Goal: Task Accomplishment & Management: Manage account settings

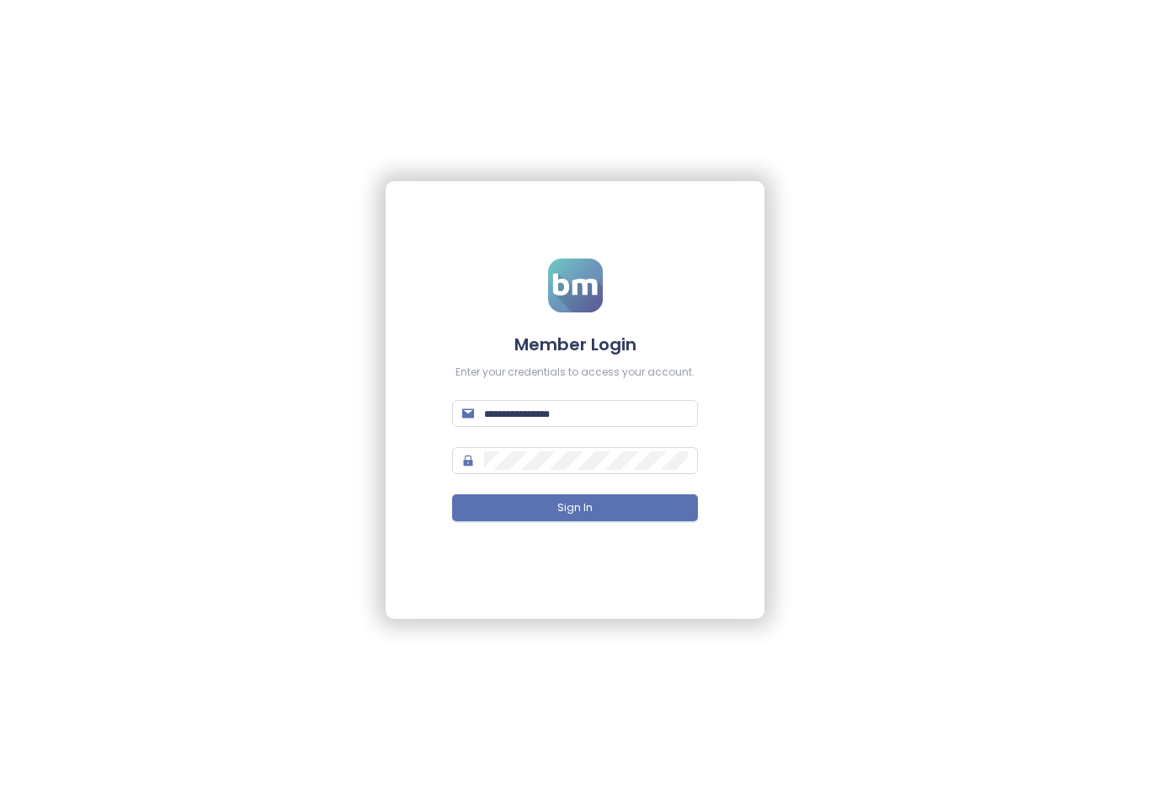
click at [579, 409] on input "text" at bounding box center [586, 413] width 204 height 19
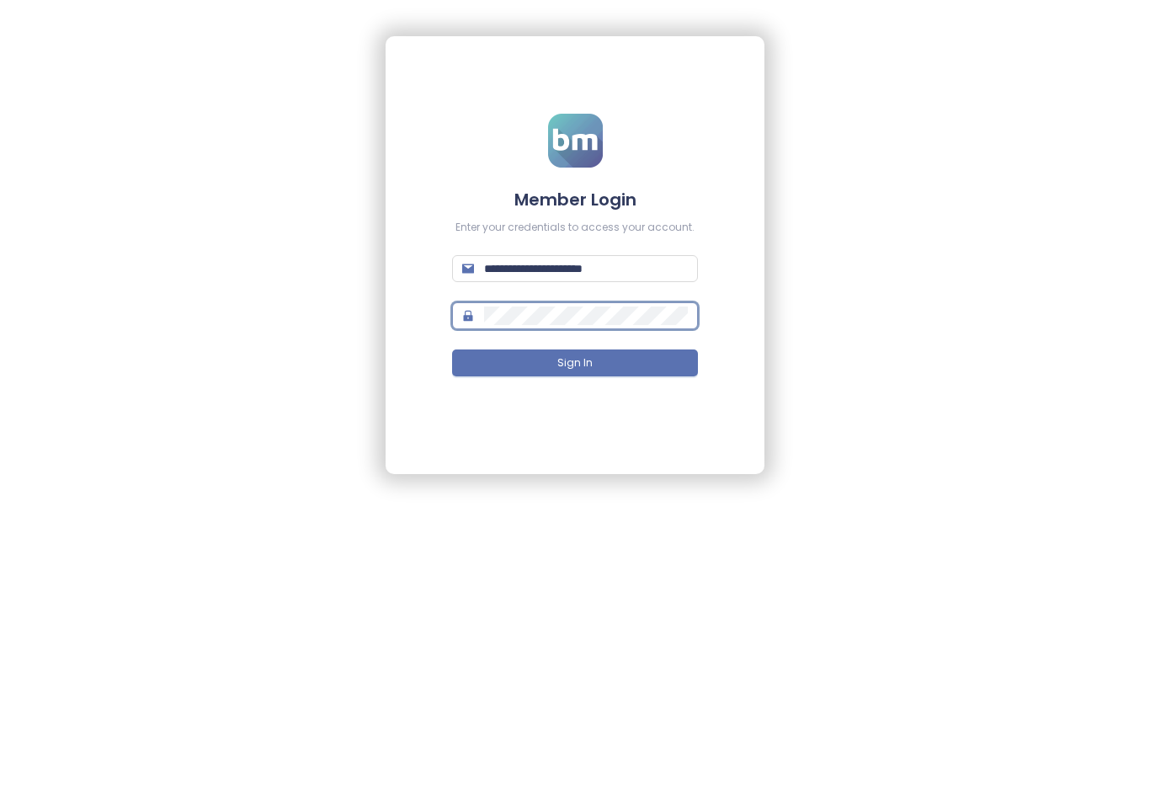
click at [588, 500] on span "Sign In" at bounding box center [575, 508] width 35 height 16
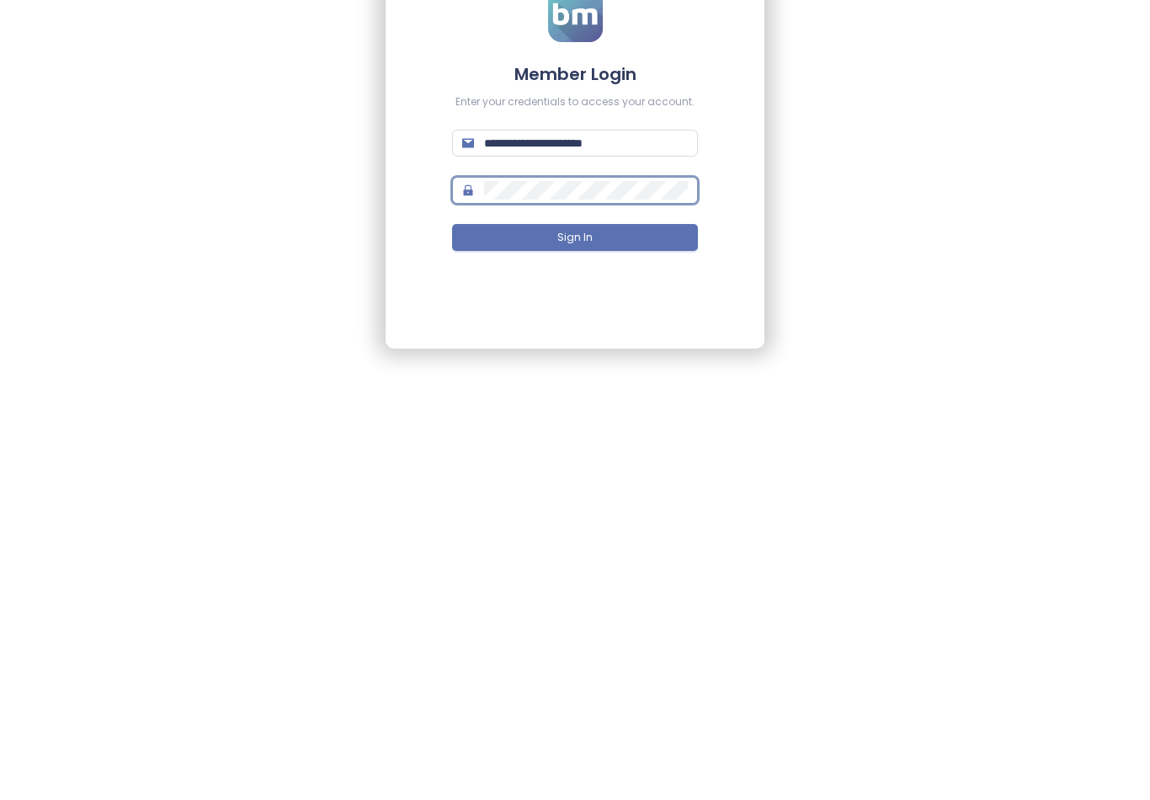
click at [575, 494] on button "Sign In" at bounding box center [575, 507] width 246 height 27
click at [595, 494] on button "Sign In" at bounding box center [575, 507] width 246 height 27
click at [610, 494] on button "Sign In" at bounding box center [575, 507] width 246 height 27
click at [606, 494] on button "Sign In" at bounding box center [575, 507] width 246 height 27
click at [593, 494] on button "Sign In" at bounding box center [575, 507] width 246 height 27
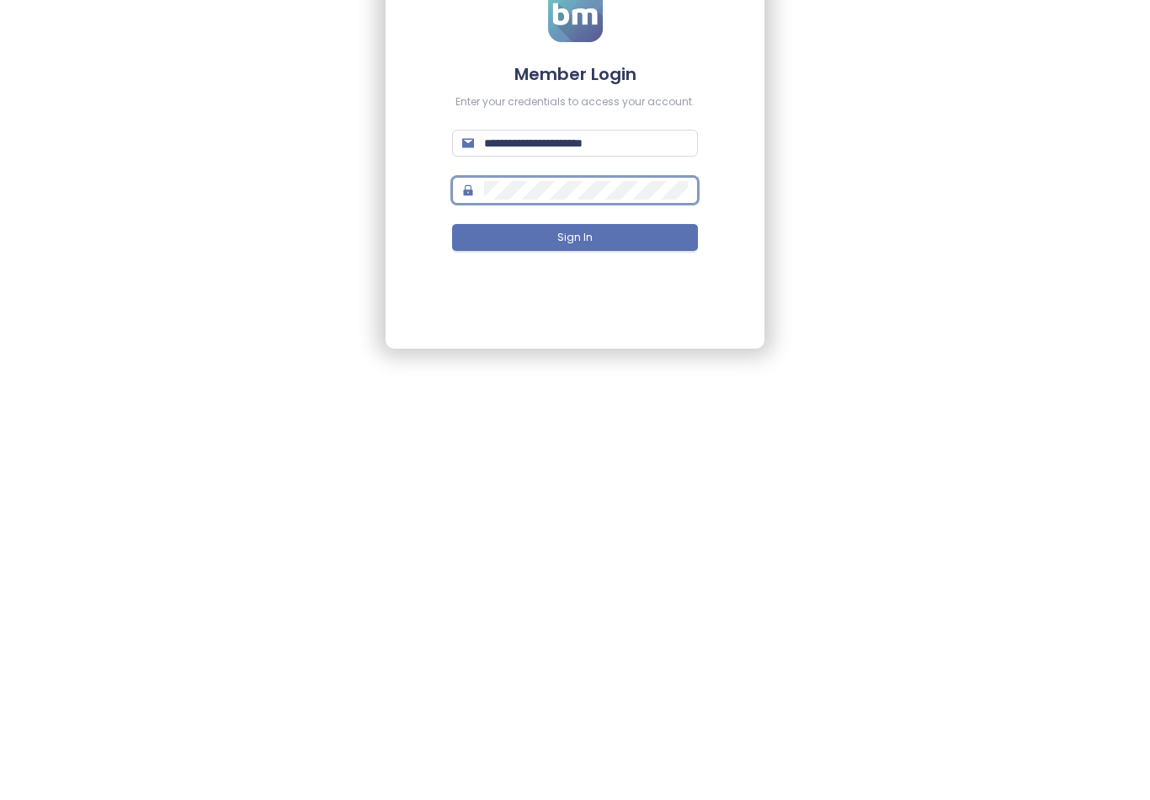
click at [579, 500] on span "Sign In" at bounding box center [575, 508] width 35 height 16
click at [643, 494] on button "Sign In" at bounding box center [575, 507] width 246 height 27
click at [598, 494] on button "Sign In" at bounding box center [575, 507] width 246 height 27
click at [601, 494] on button "Sign In" at bounding box center [575, 507] width 246 height 27
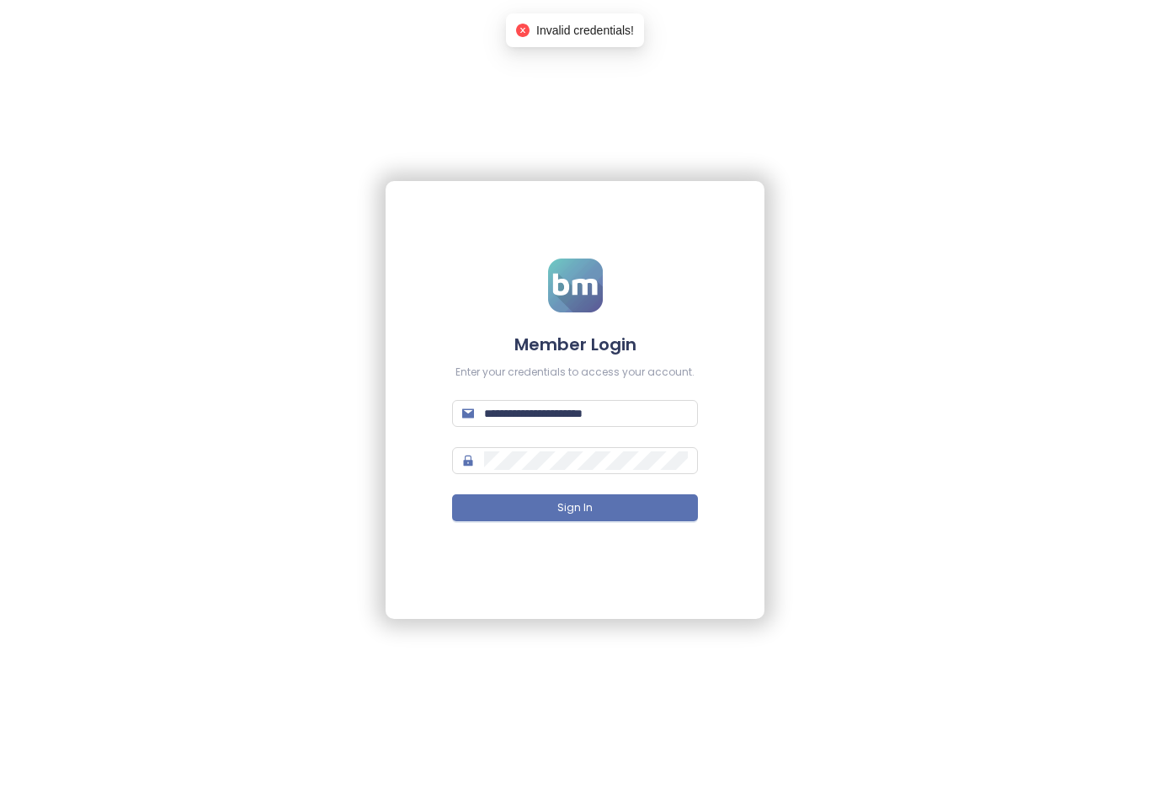
click at [612, 39] on div "Invalid credentials!" at bounding box center [575, 30] width 118 height 19
click at [648, 405] on input "**********" at bounding box center [586, 413] width 204 height 19
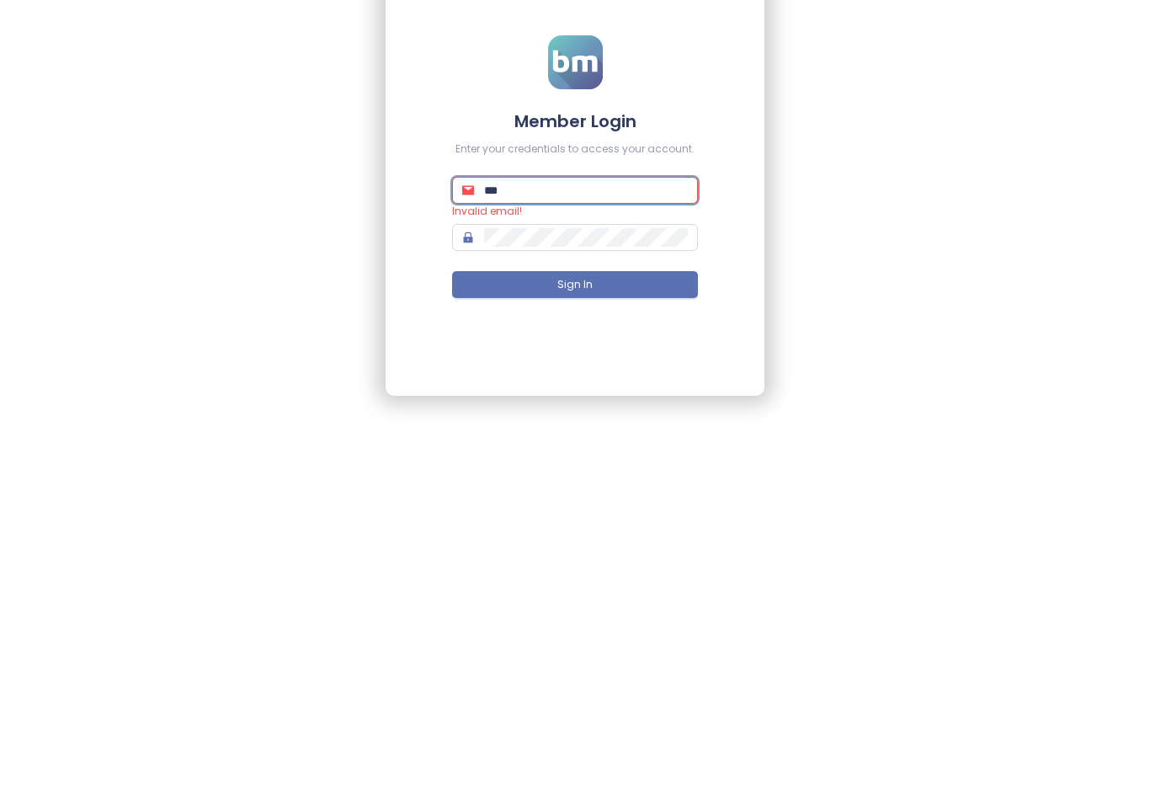
type input "**"
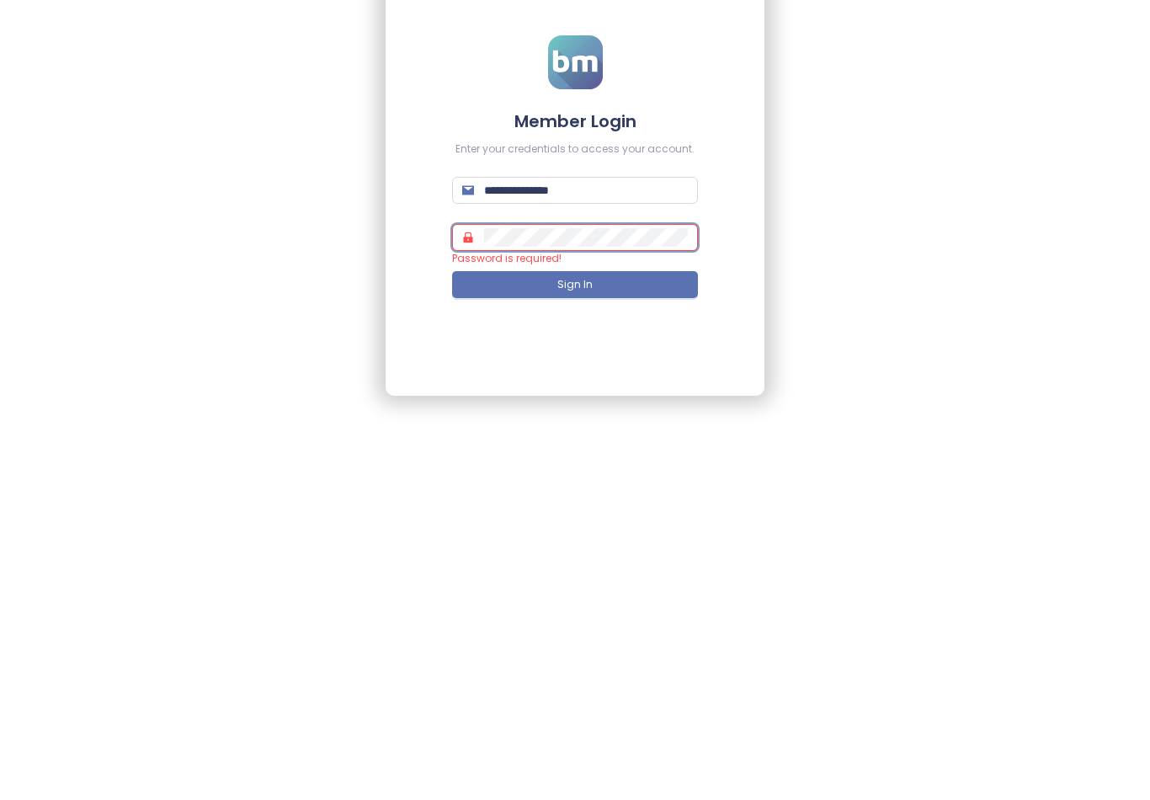
click at [618, 404] on input "**********" at bounding box center [586, 413] width 204 height 19
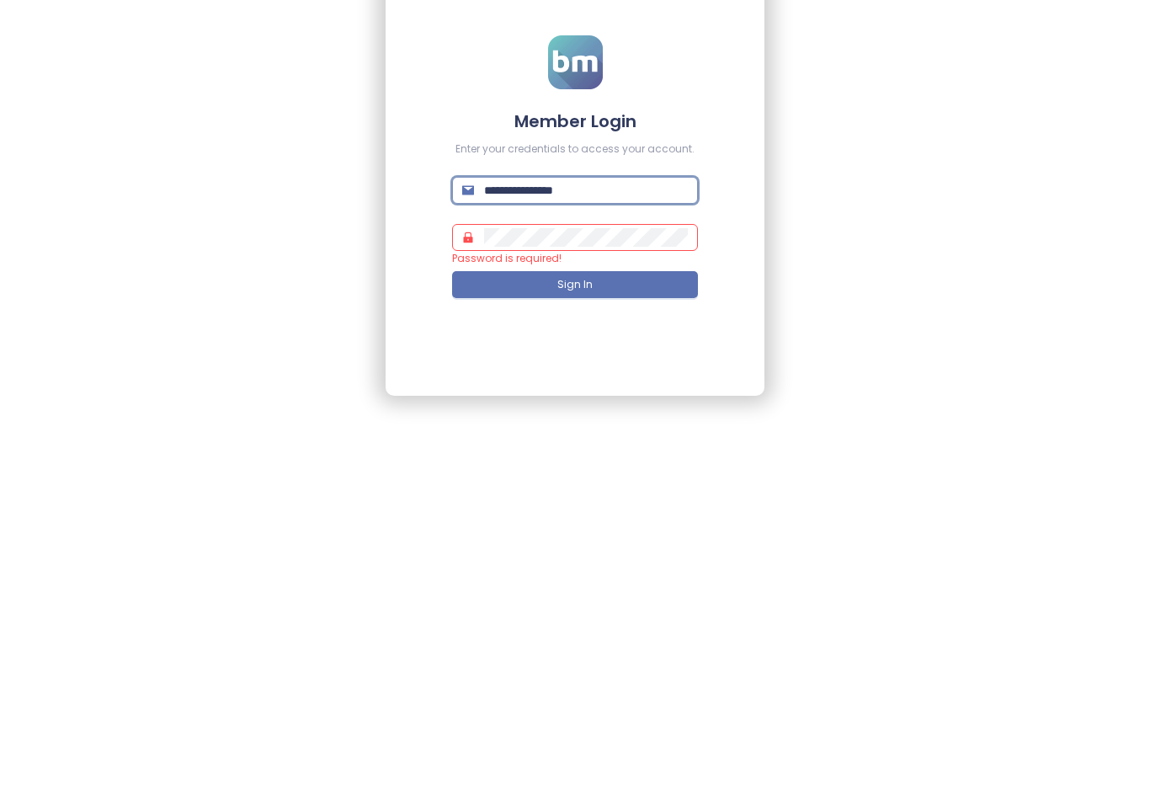
type input "**********"
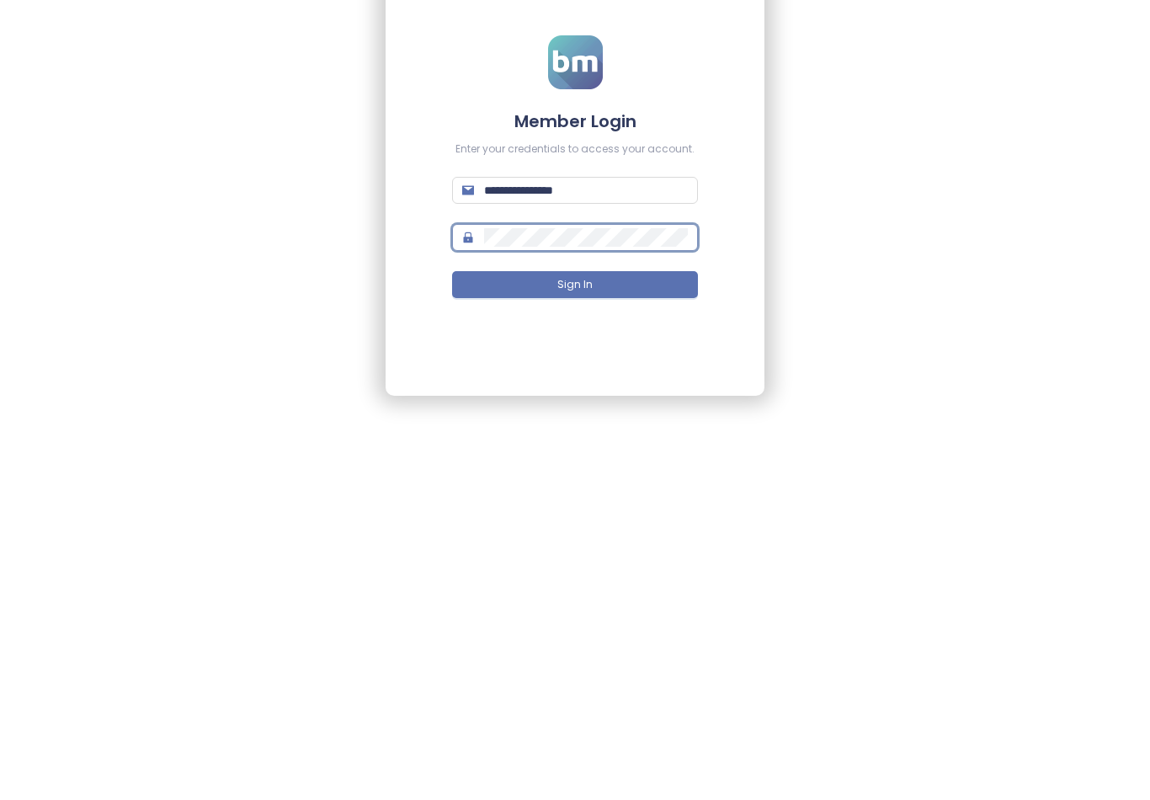
click at [606, 494] on button "Sign In" at bounding box center [575, 507] width 246 height 27
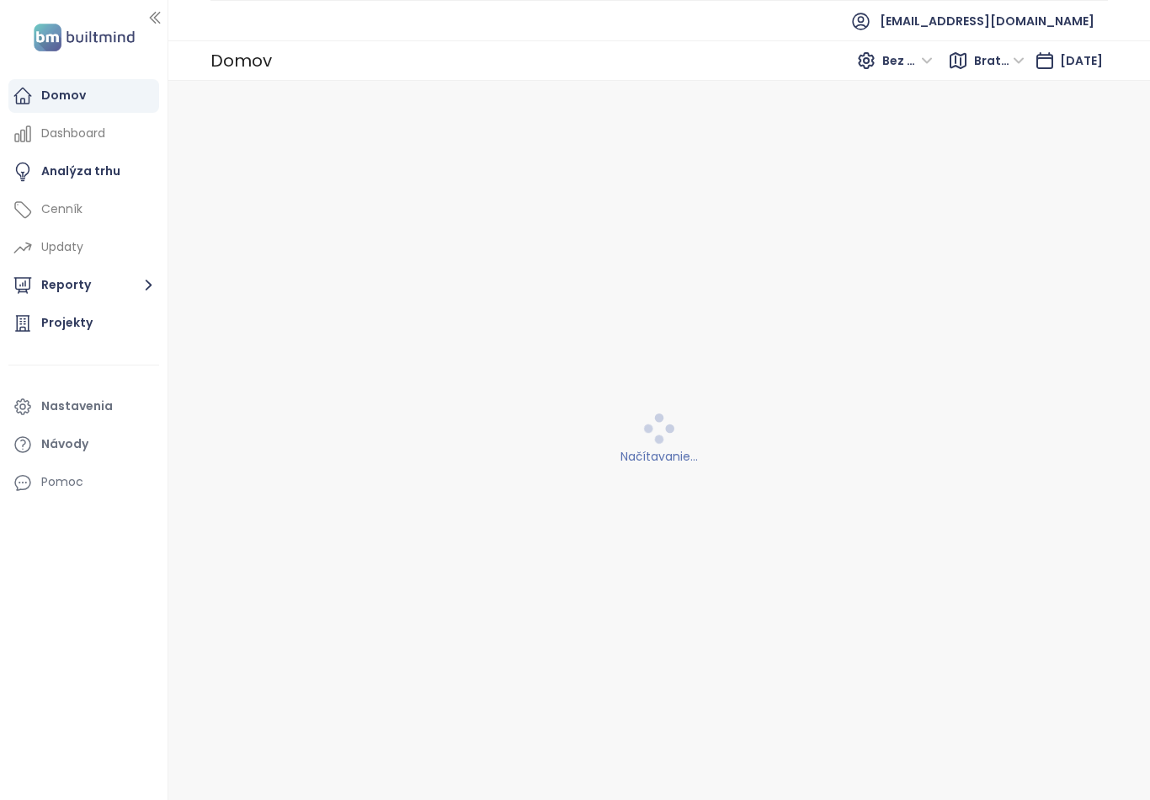
click at [142, 285] on icon "button" at bounding box center [148, 285] width 21 height 21
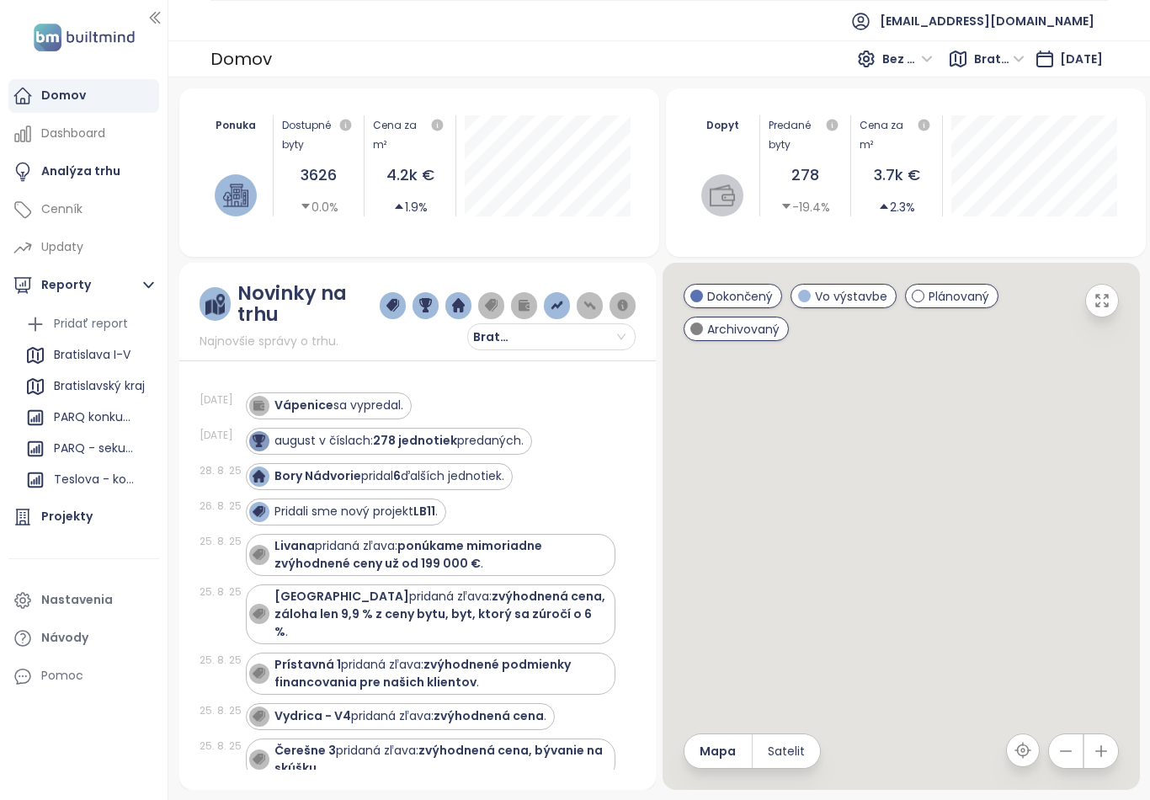
click at [470, 442] on div "august v číslach: 278 jednotiek predaných." at bounding box center [399, 441] width 249 height 18
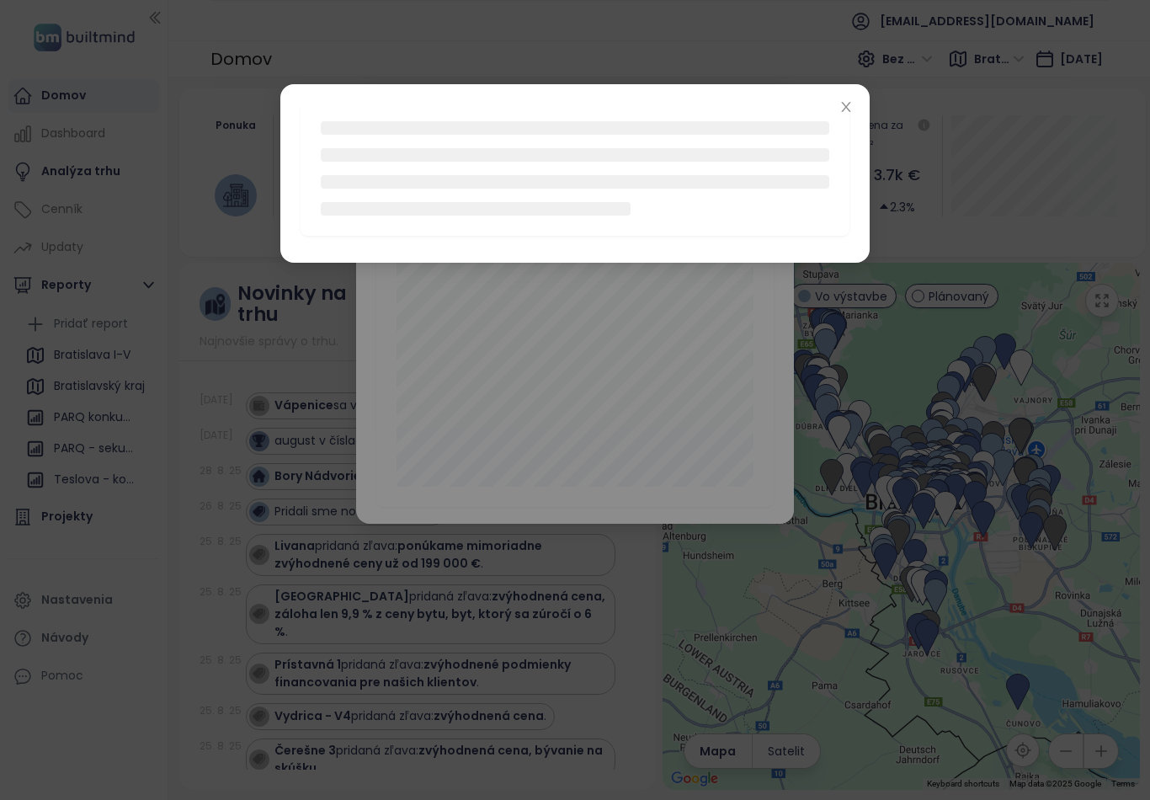
click at [854, 107] on span "Close" at bounding box center [846, 108] width 19 height 19
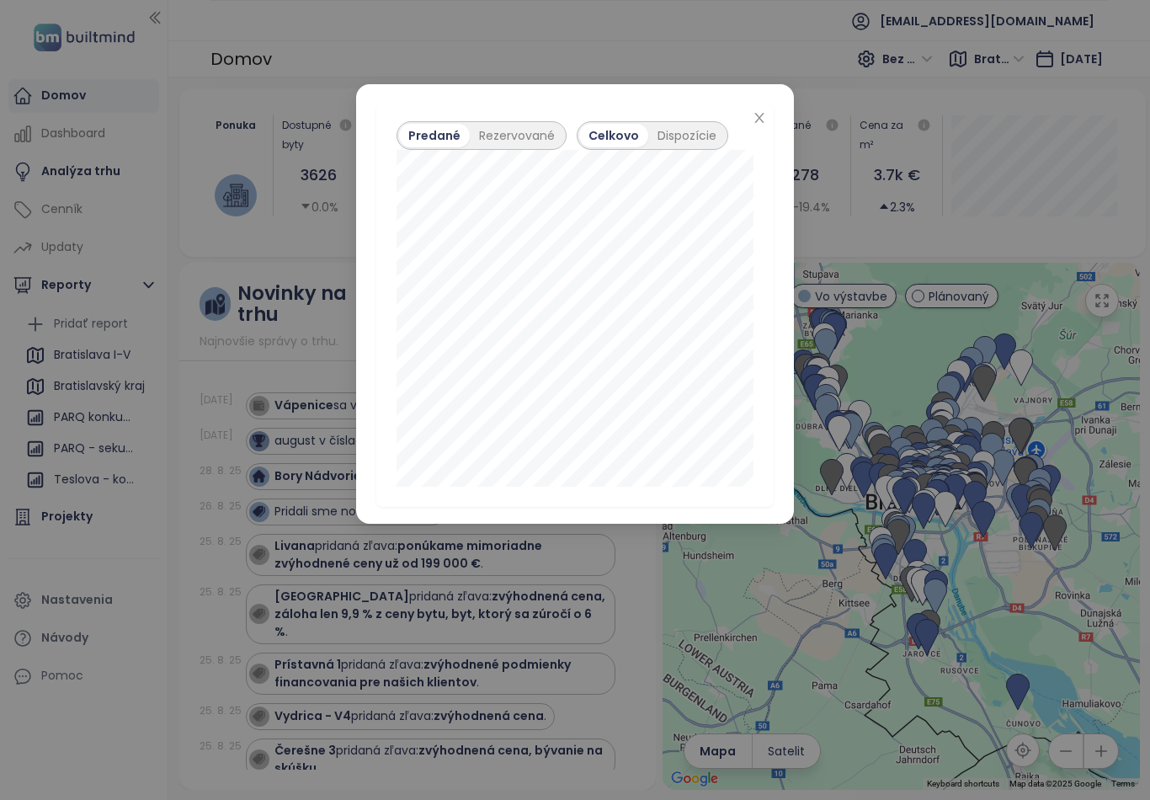
click at [521, 133] on div "Rezervované" at bounding box center [517, 136] width 94 height 24
click at [700, 131] on div "Dispozície" at bounding box center [687, 136] width 77 height 24
